Goal: Information Seeking & Learning: Find specific page/section

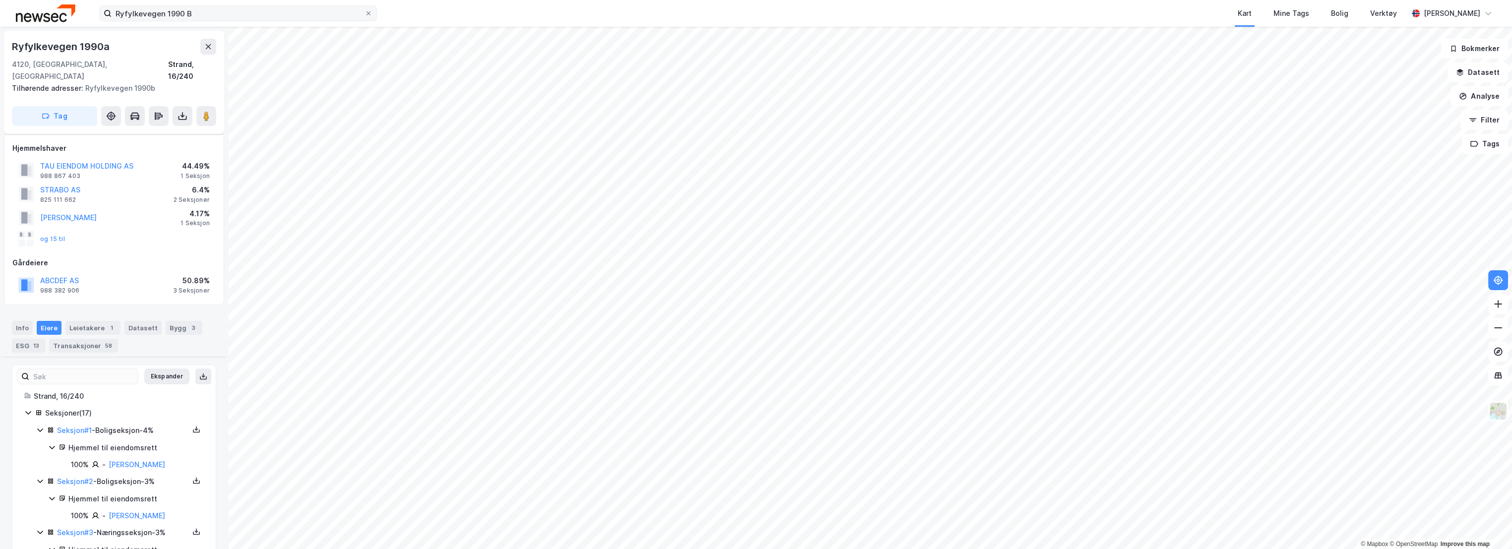
scroll to position [852, 0]
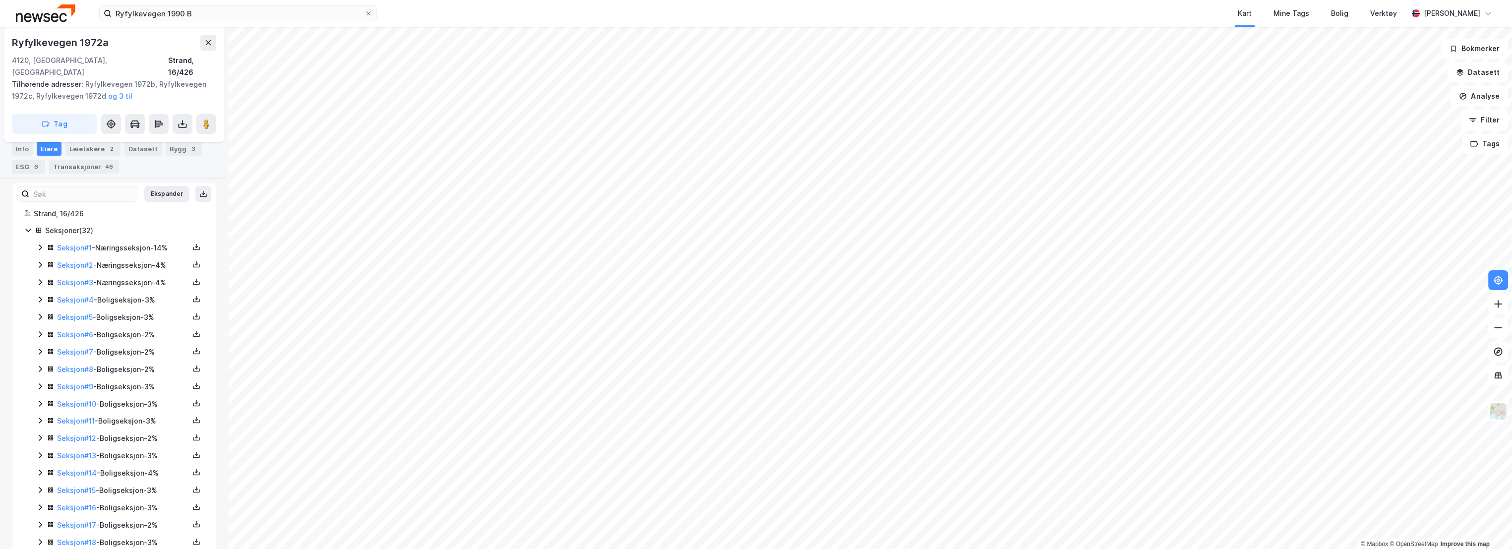
scroll to position [190, 0]
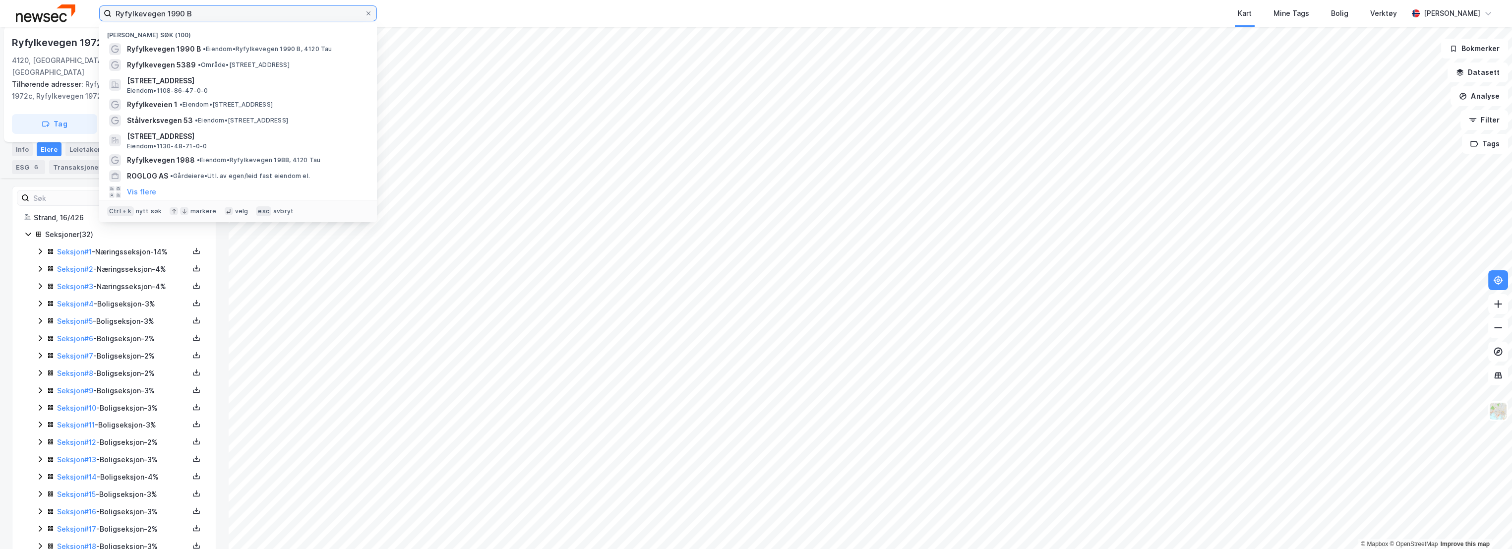
drag, startPoint x: 275, startPoint y: 13, endPoint x: 54, endPoint y: 3, distance: 220.9
click at [54, 3] on div "Ryfylkevegen 1990 B Nylige søk (100) Ryfylkevegen 1990 B • Eiendom • Ryfylkeveg…" at bounding box center [756, 13] width 1512 height 27
paste input "Kvammavegen 1"
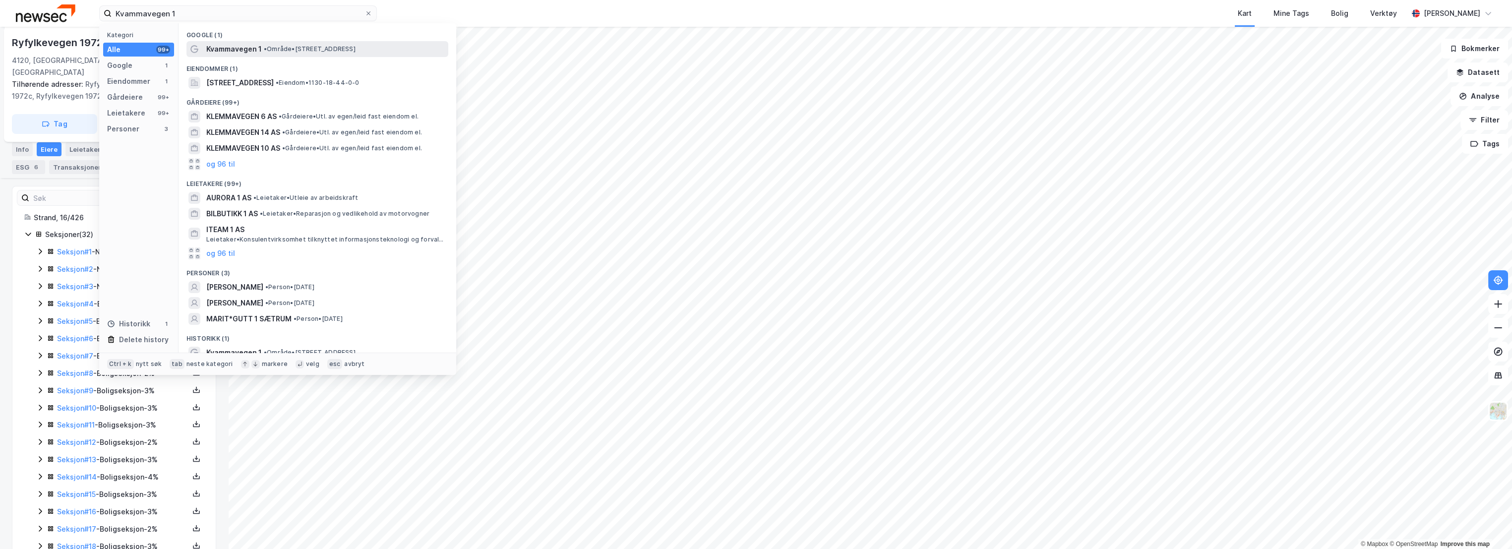
click at [267, 50] on span "•" at bounding box center [265, 48] width 3 height 7
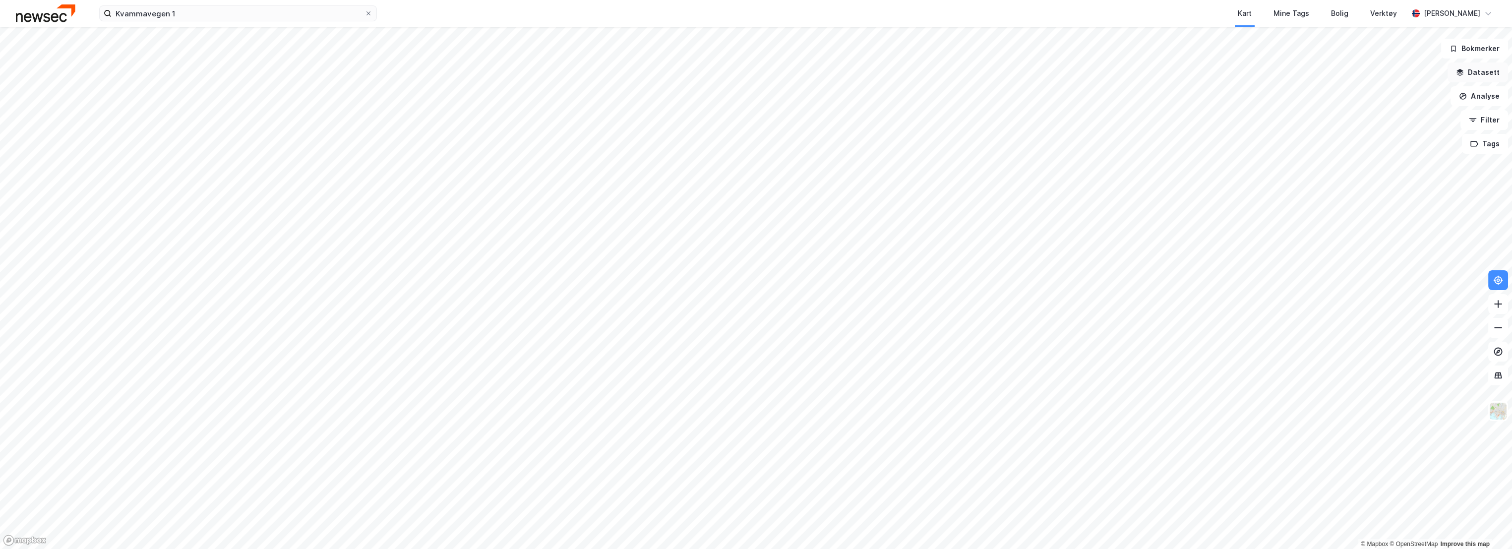
click at [1477, 70] on button "Datasett" at bounding box center [1477, 72] width 60 height 20
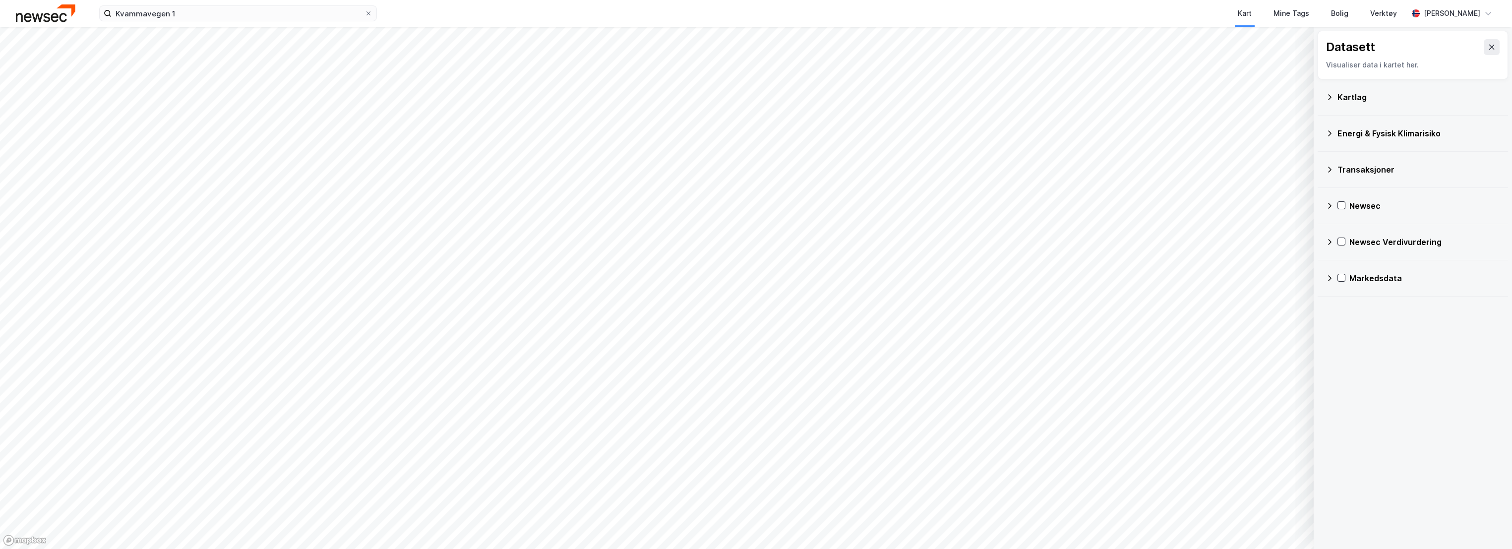
click at [1488, 49] on icon at bounding box center [1492, 47] width 8 height 8
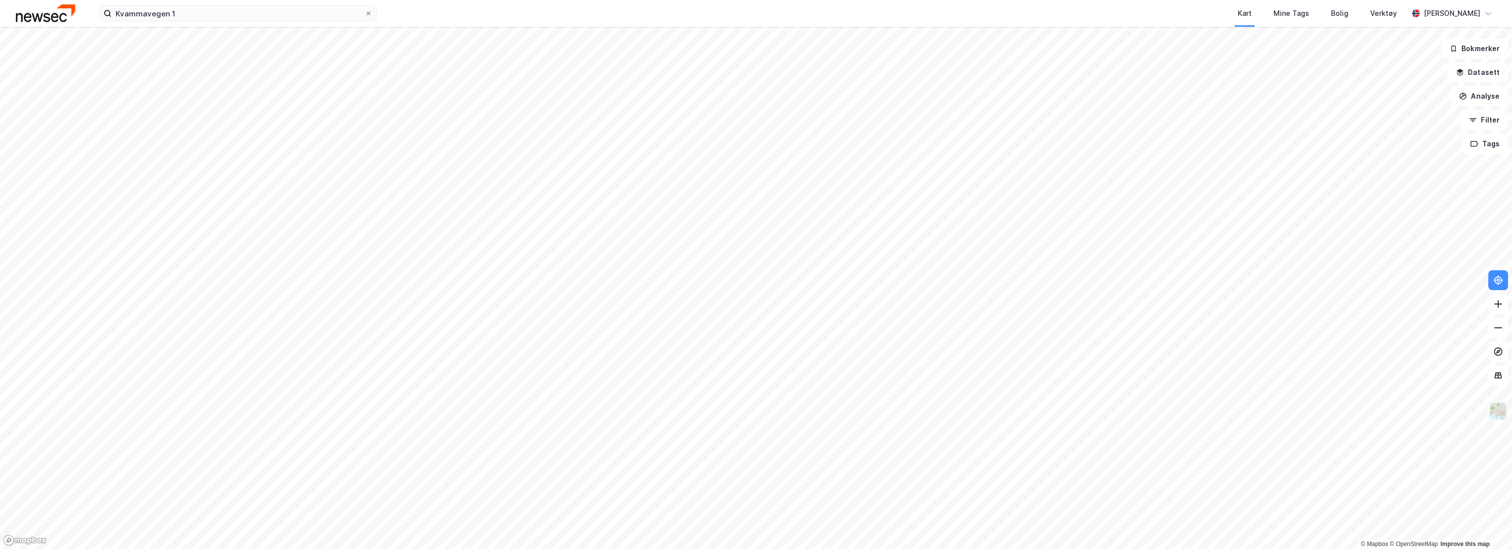
click at [1498, 410] on img at bounding box center [1498, 411] width 19 height 19
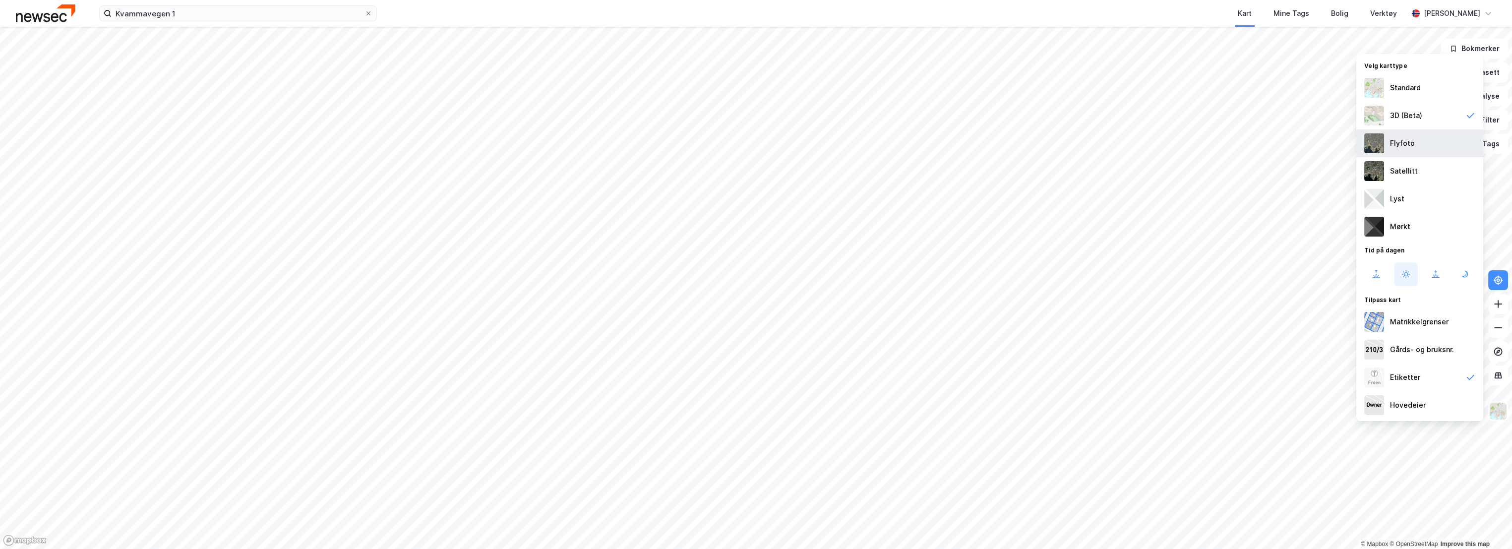
click at [1402, 140] on div "Flyfoto" at bounding box center [1402, 143] width 25 height 12
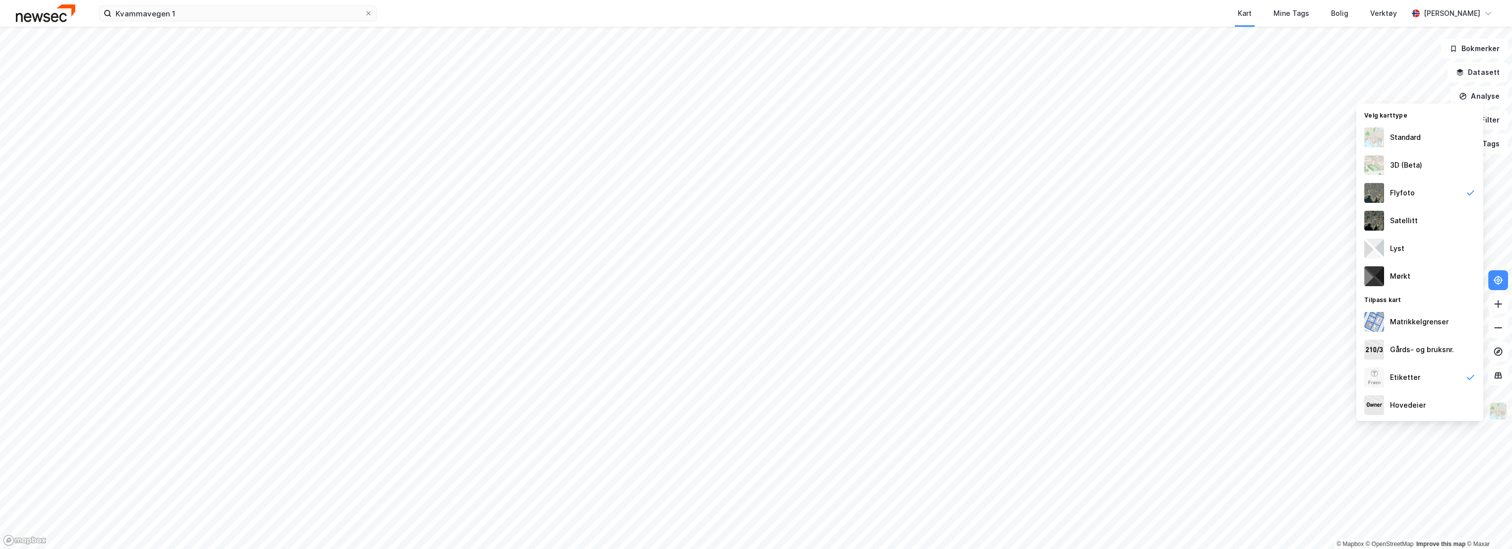
click at [1499, 412] on img at bounding box center [1498, 411] width 19 height 19
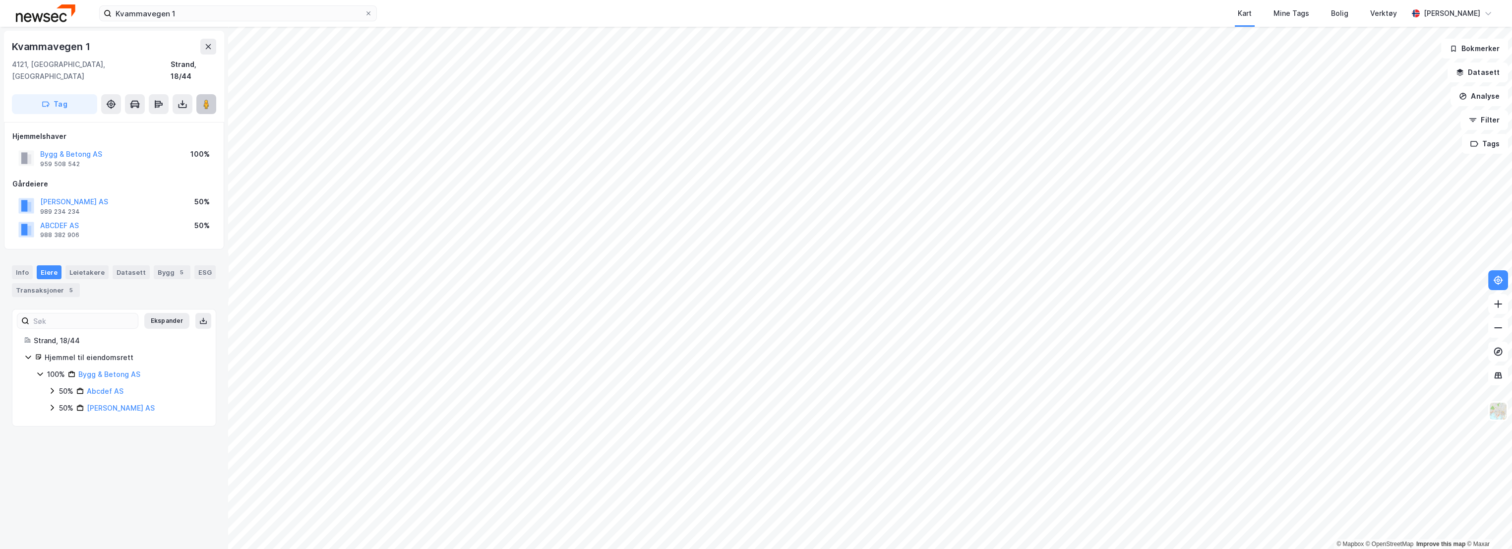
click at [203, 99] on icon at bounding box center [206, 104] width 10 height 10
click at [238, 10] on input "Kvammavegen 1" at bounding box center [238, 13] width 253 height 15
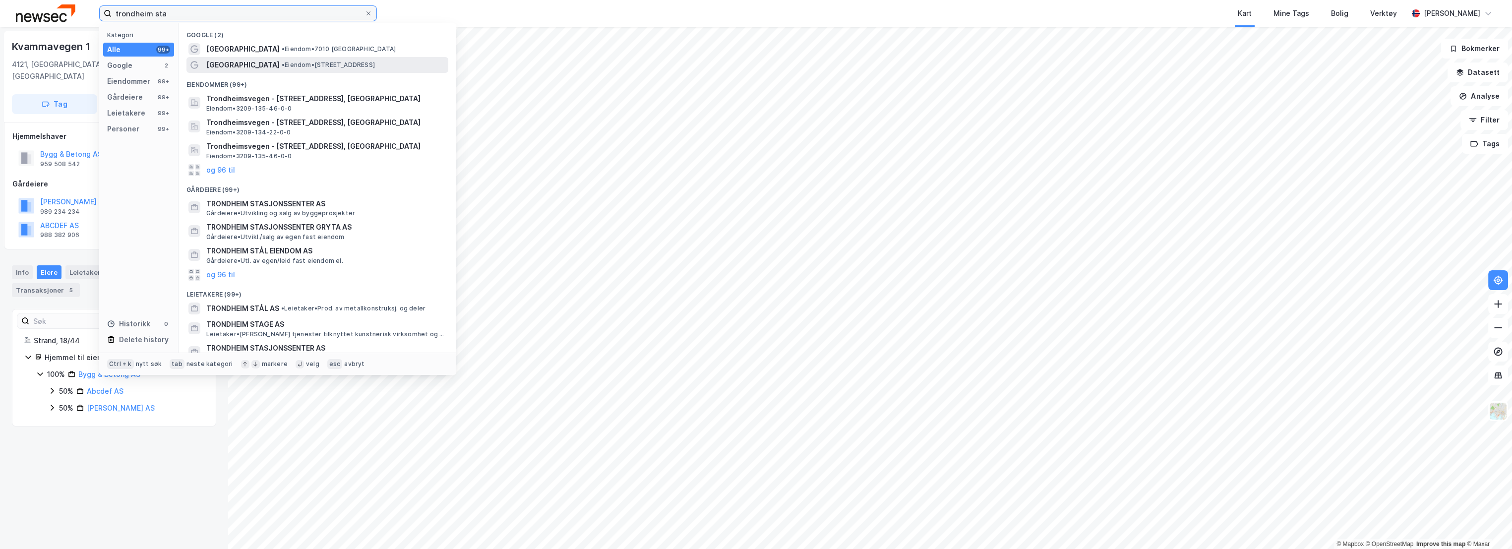
type input "trondheim sta"
click at [273, 60] on span "[GEOGRAPHIC_DATA]" at bounding box center [242, 65] width 73 height 12
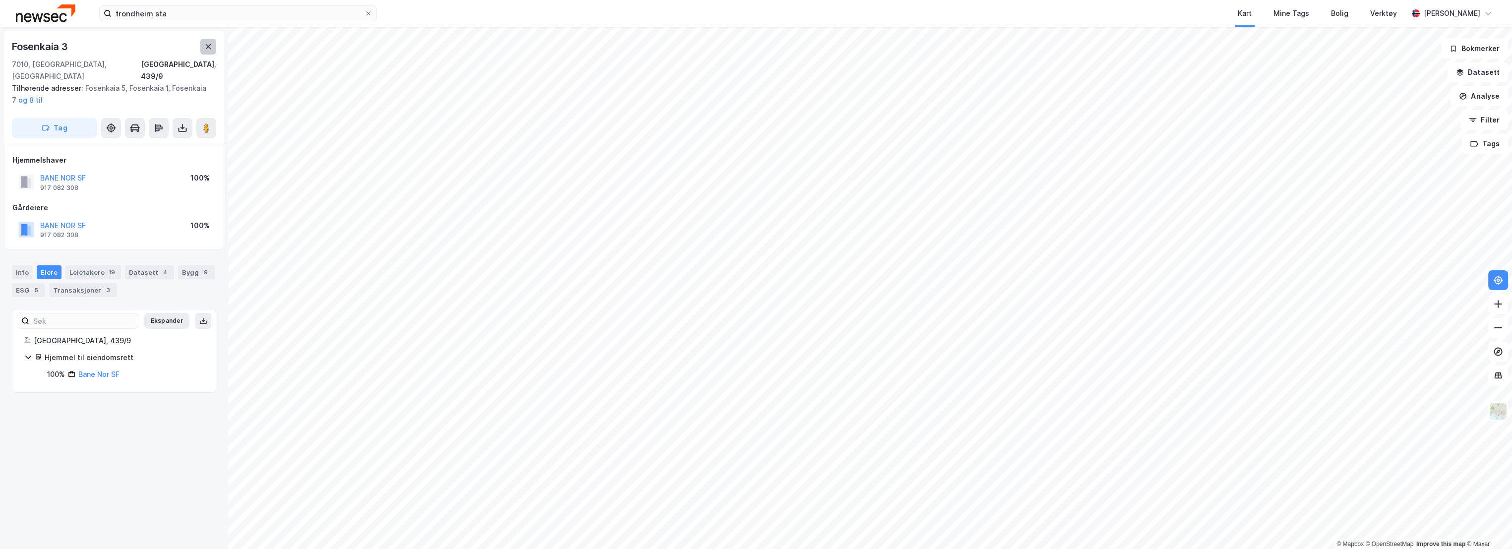
click at [212, 44] on button at bounding box center [208, 47] width 16 height 16
click at [25, 265] on div "Info" at bounding box center [22, 272] width 21 height 14
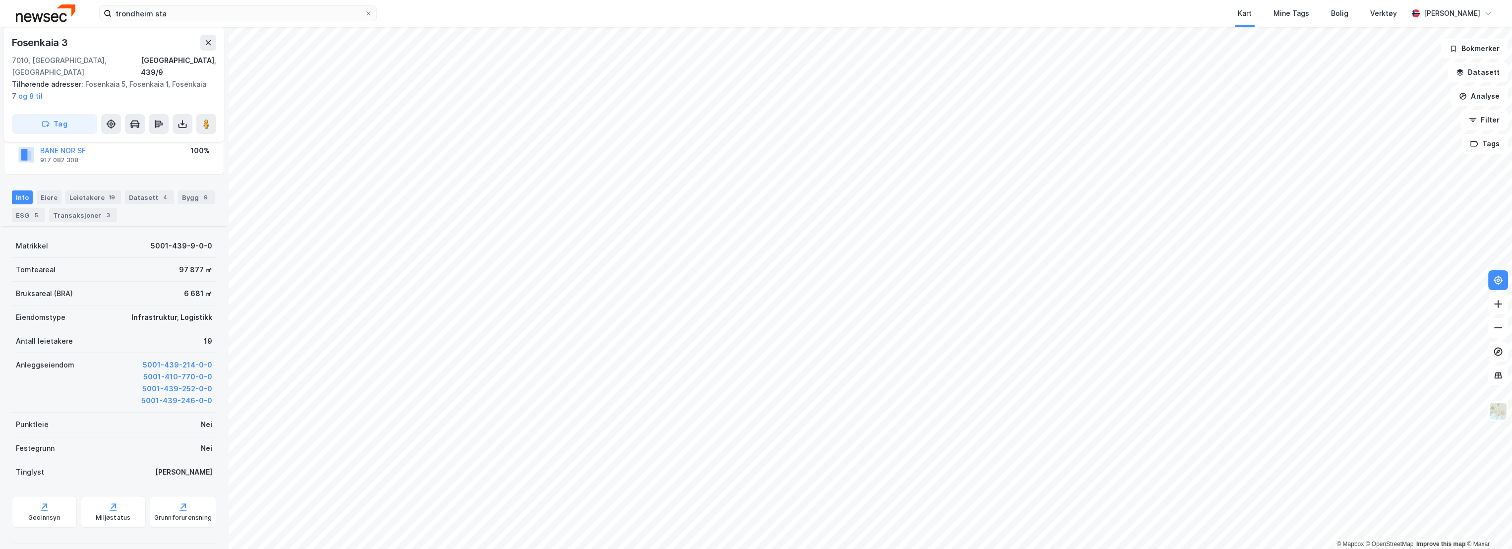
scroll to position [138, 0]
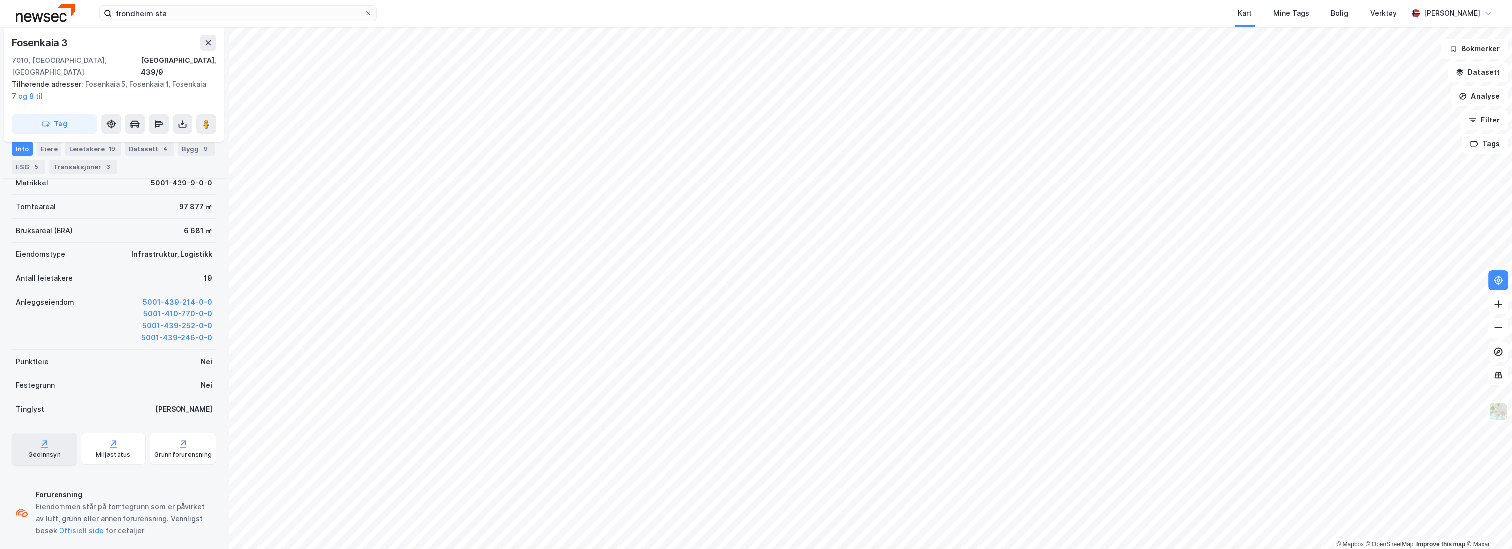
click at [43, 451] on div "Geoinnsyn" at bounding box center [44, 455] width 32 height 8
